Goal: Information Seeking & Learning: Learn about a topic

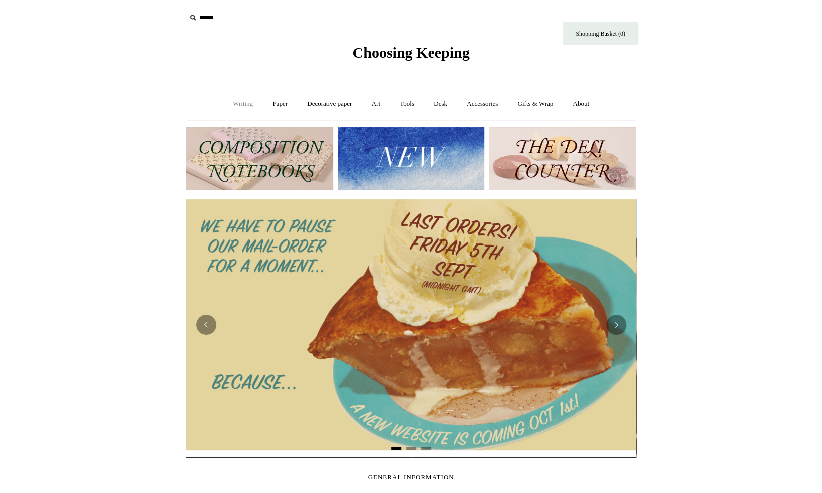
click at [232, 107] on link "Writing +" at bounding box center [243, 104] width 38 height 27
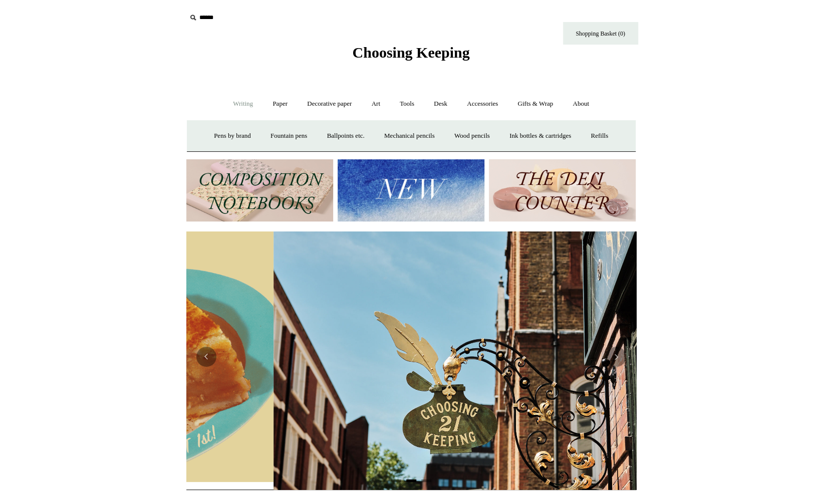
scroll to position [0, 450]
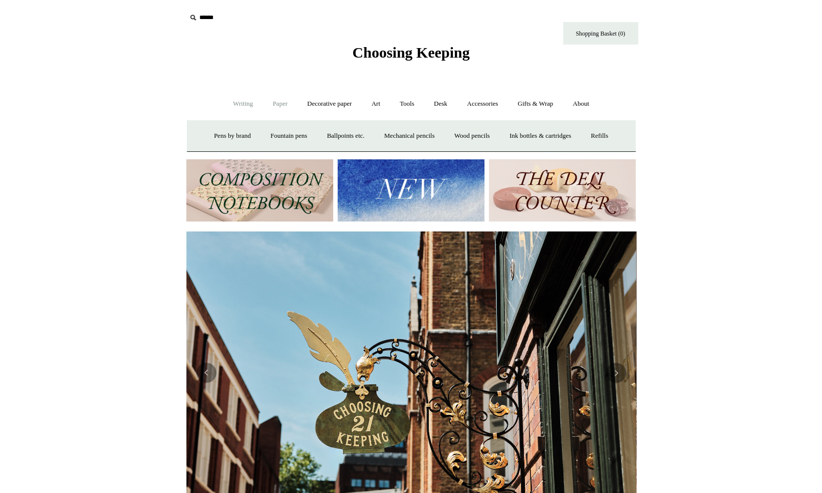
click at [284, 103] on link "Paper +" at bounding box center [280, 104] width 33 height 27
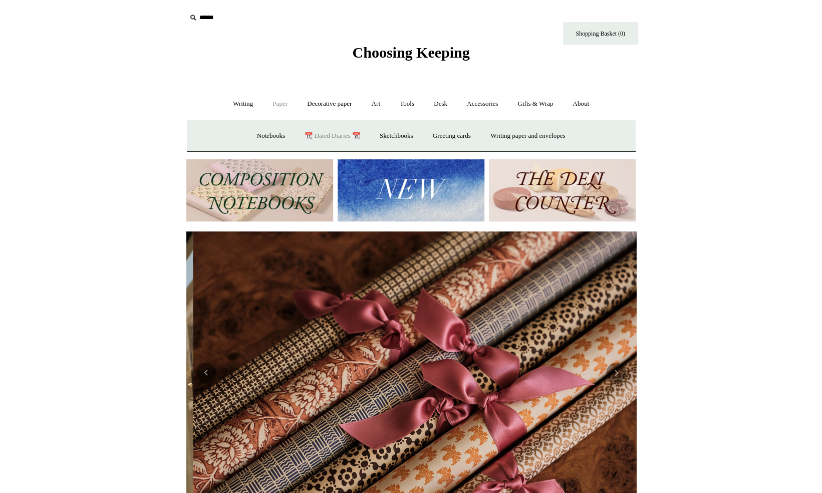
scroll to position [0, 900]
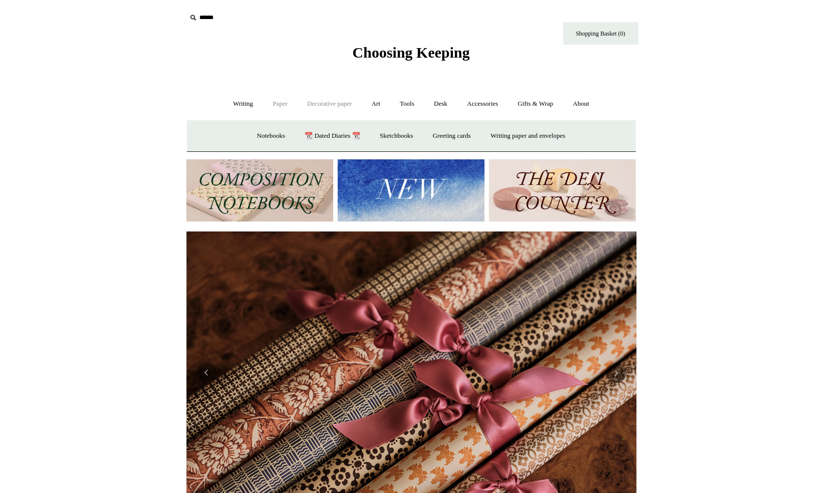
click at [342, 97] on link "Decorative paper +" at bounding box center [329, 104] width 63 height 27
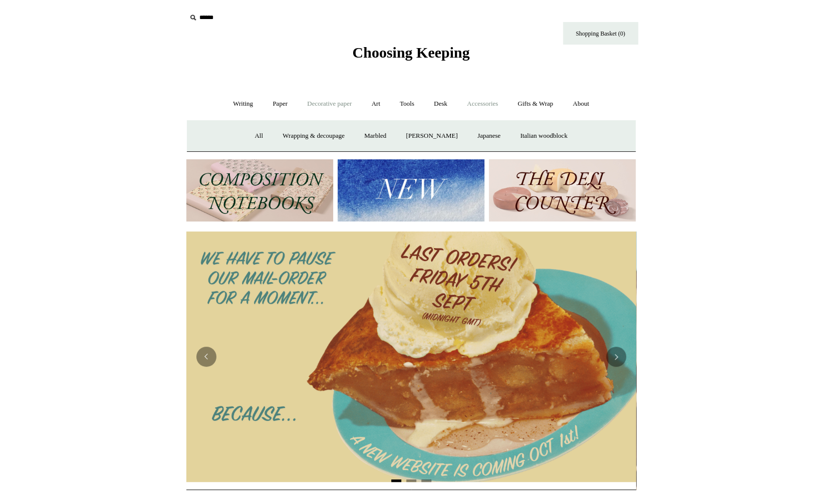
scroll to position [0, 0]
click at [443, 101] on link "Desk +" at bounding box center [441, 104] width 32 height 27
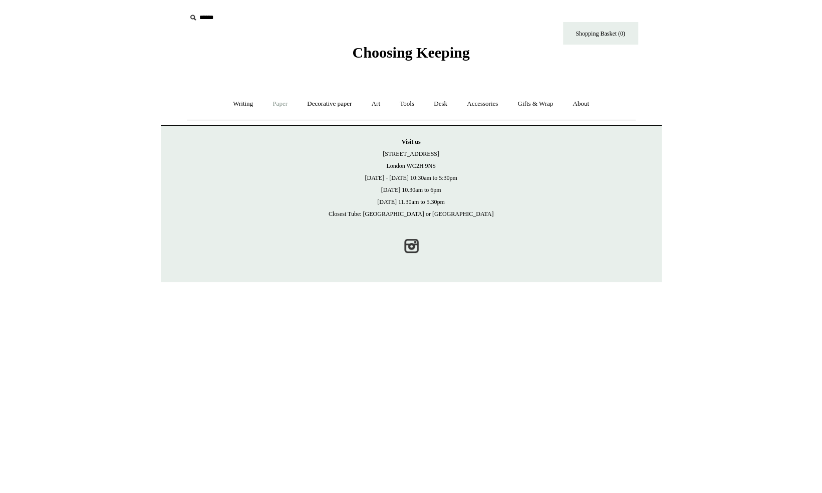
click at [279, 104] on link "Paper +" at bounding box center [280, 104] width 33 height 27
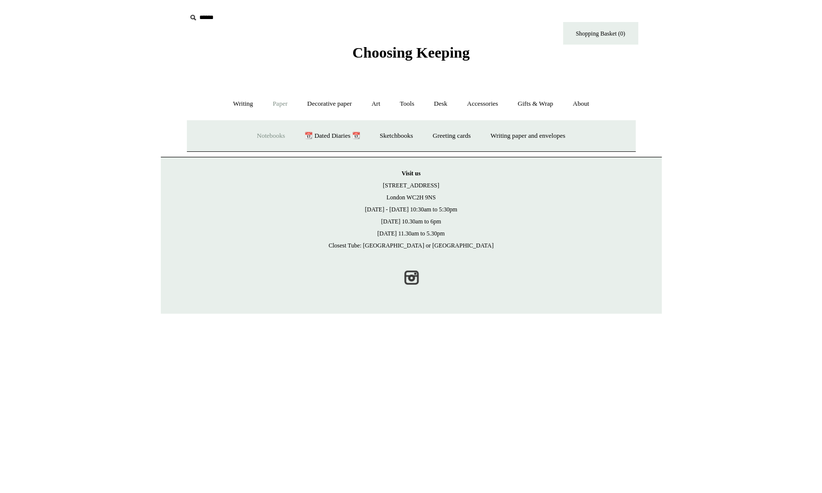
click at [256, 132] on link "Notebooks +" at bounding box center [271, 136] width 46 height 27
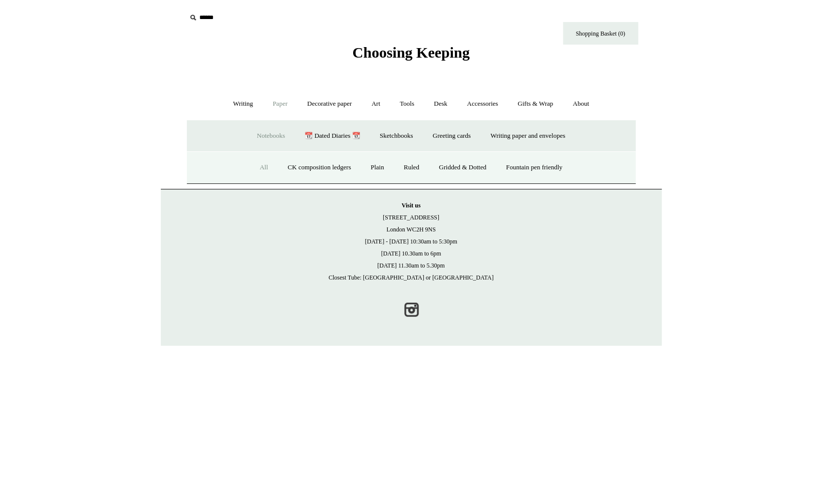
click at [250, 165] on link "All" at bounding box center [263, 167] width 27 height 27
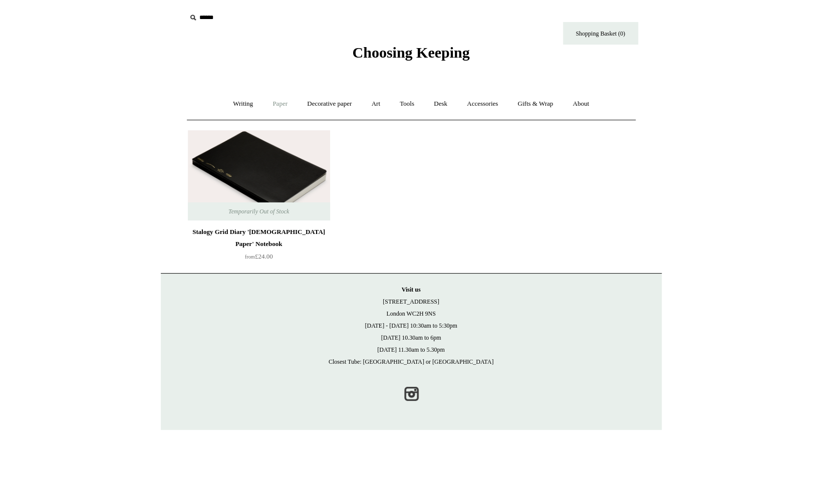
click at [278, 105] on link "Paper +" at bounding box center [280, 104] width 33 height 27
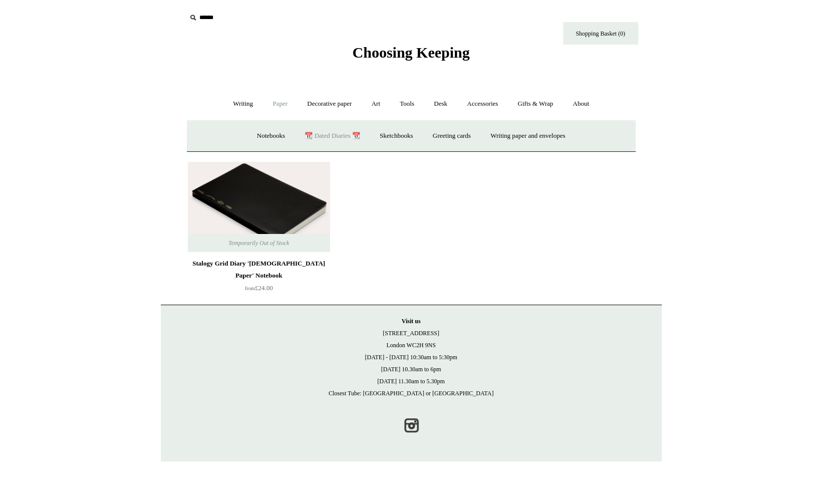
click at [311, 132] on link "📆 Dated Diaries 📆" at bounding box center [332, 136] width 73 height 27
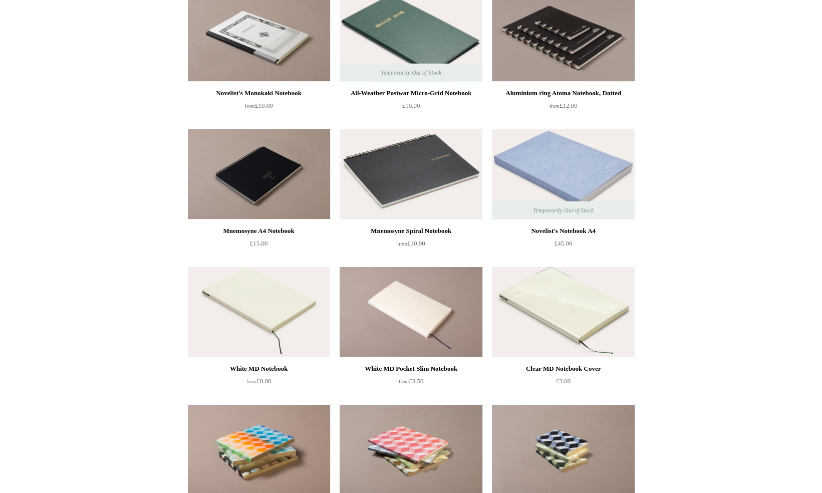
scroll to position [2205, 0]
drag, startPoint x: 279, startPoint y: 360, endPoint x: 246, endPoint y: 371, distance: 34.4
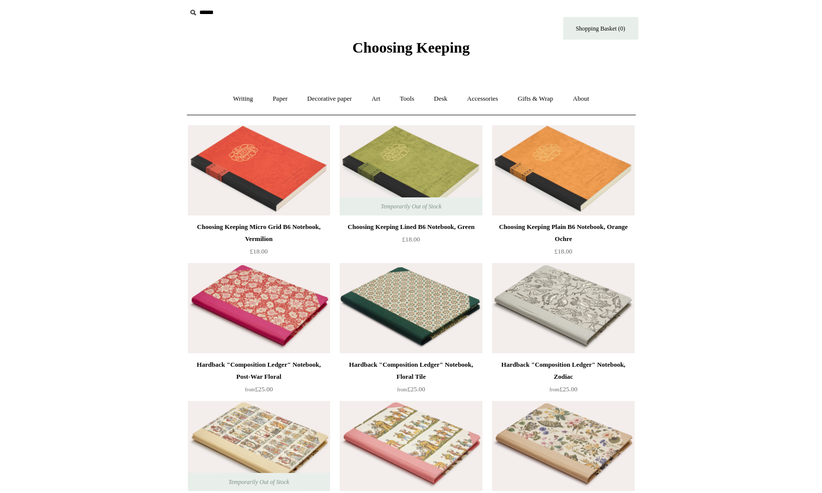
scroll to position [0, 0]
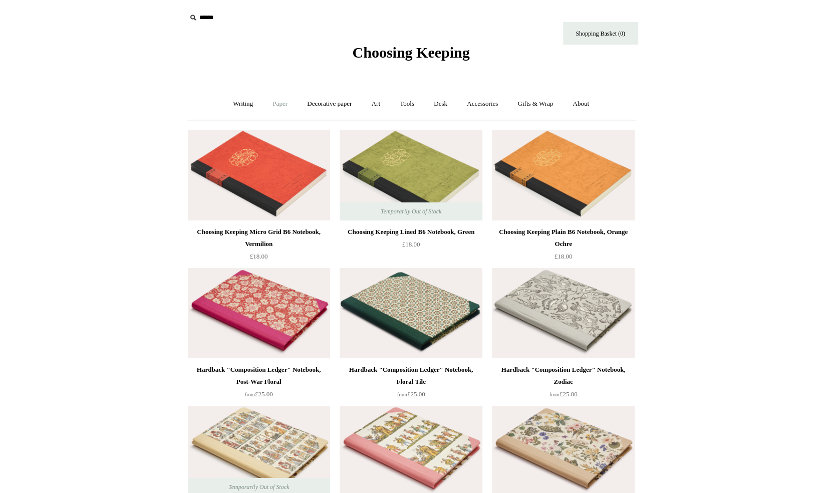
click at [268, 105] on link "Paper +" at bounding box center [280, 104] width 33 height 27
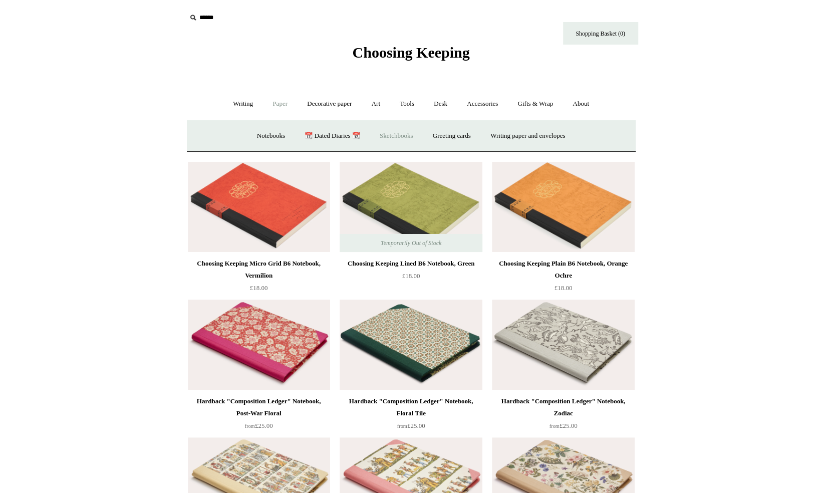
click at [392, 132] on link "Sketchbooks +" at bounding box center [396, 136] width 51 height 27
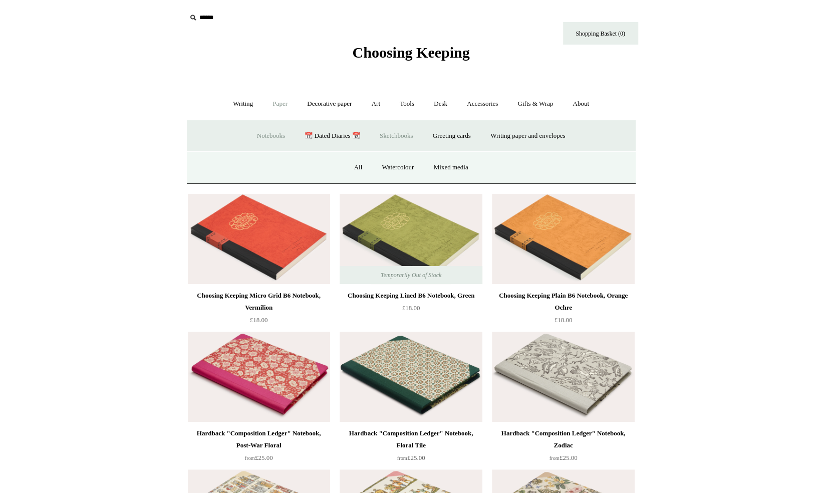
click at [256, 131] on link "Notebooks +" at bounding box center [271, 136] width 46 height 27
click at [401, 167] on link "Ruled" at bounding box center [412, 167] width 34 height 27
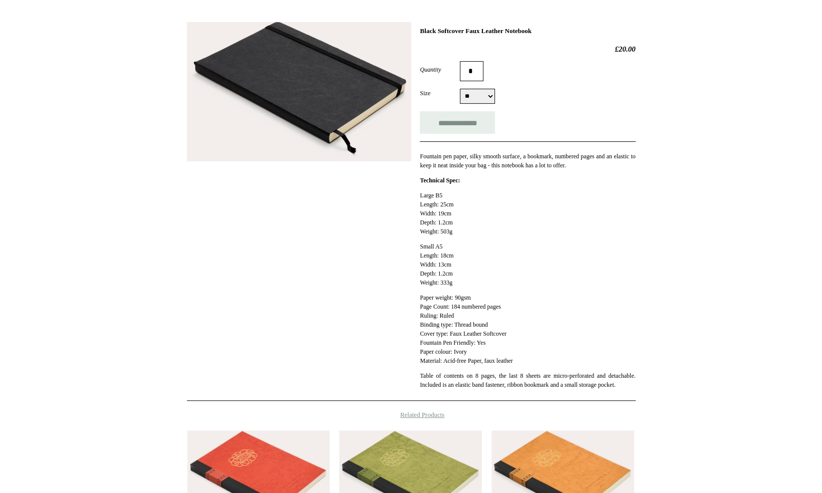
scroll to position [131, 0]
